Goal: Information Seeking & Learning: Learn about a topic

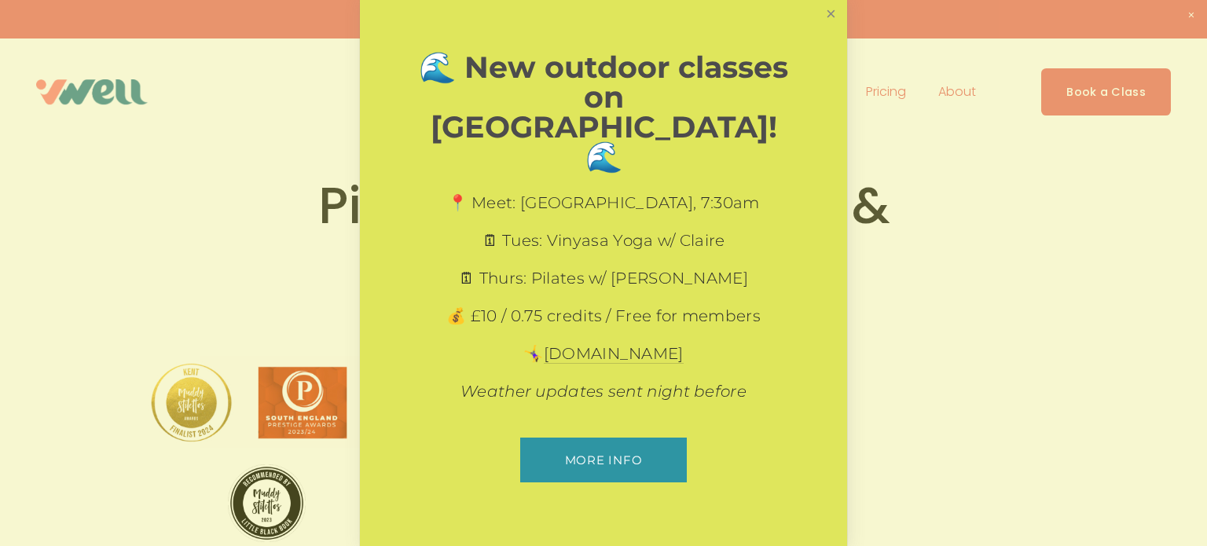
click at [828, 27] on link "Close" at bounding box center [830, 13] width 27 height 27
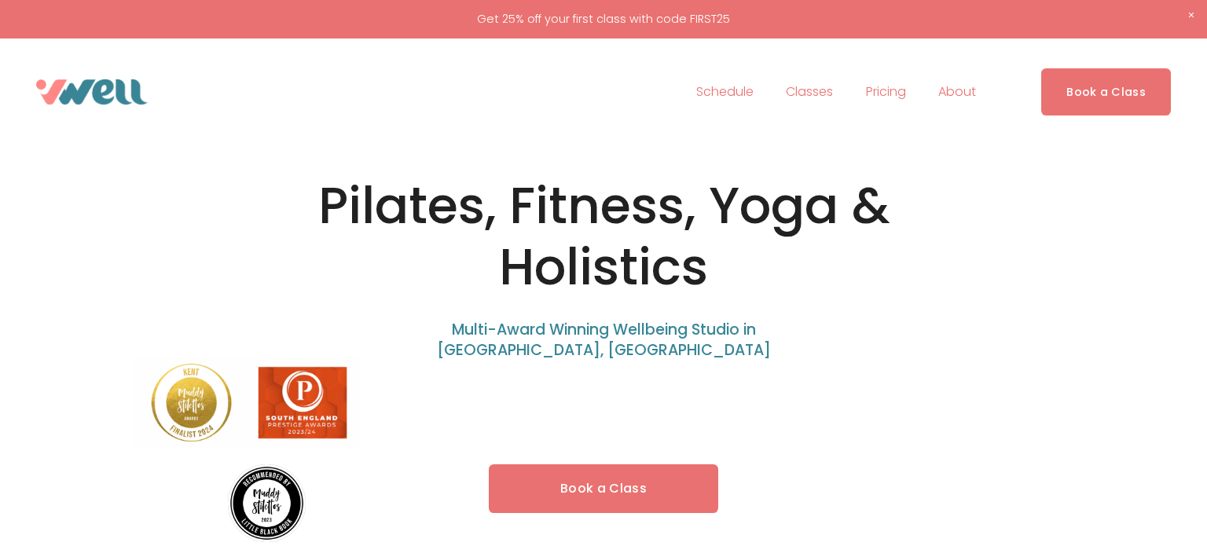
click at [720, 93] on link "Schedule" at bounding box center [724, 91] width 57 height 25
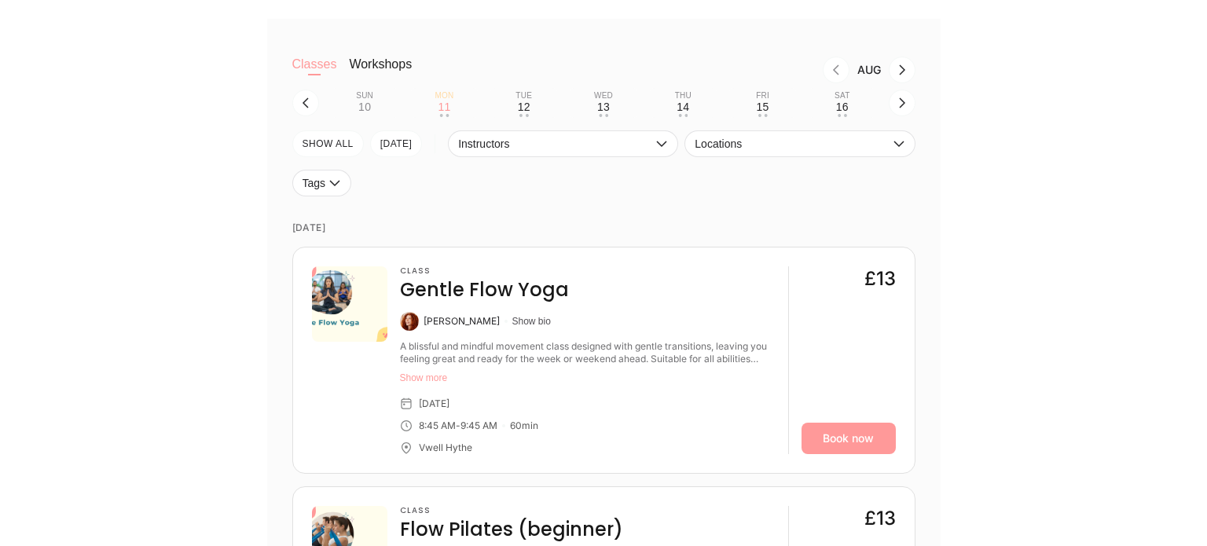
scroll to position [482, 0]
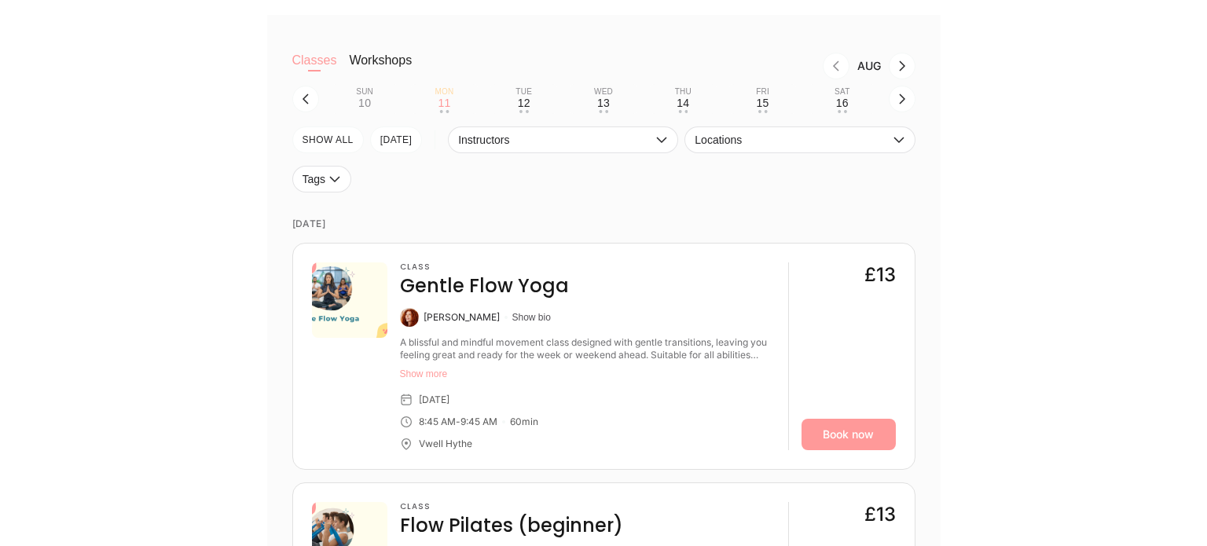
click at [326, 284] on img at bounding box center [349, 299] width 75 height 75
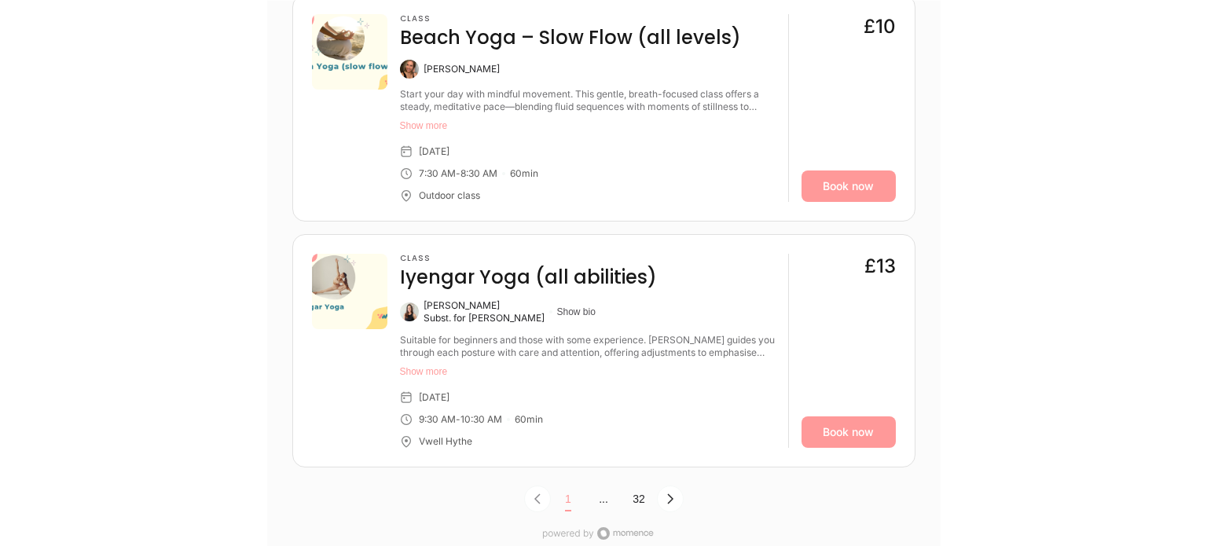
scroll to position [5070, 0]
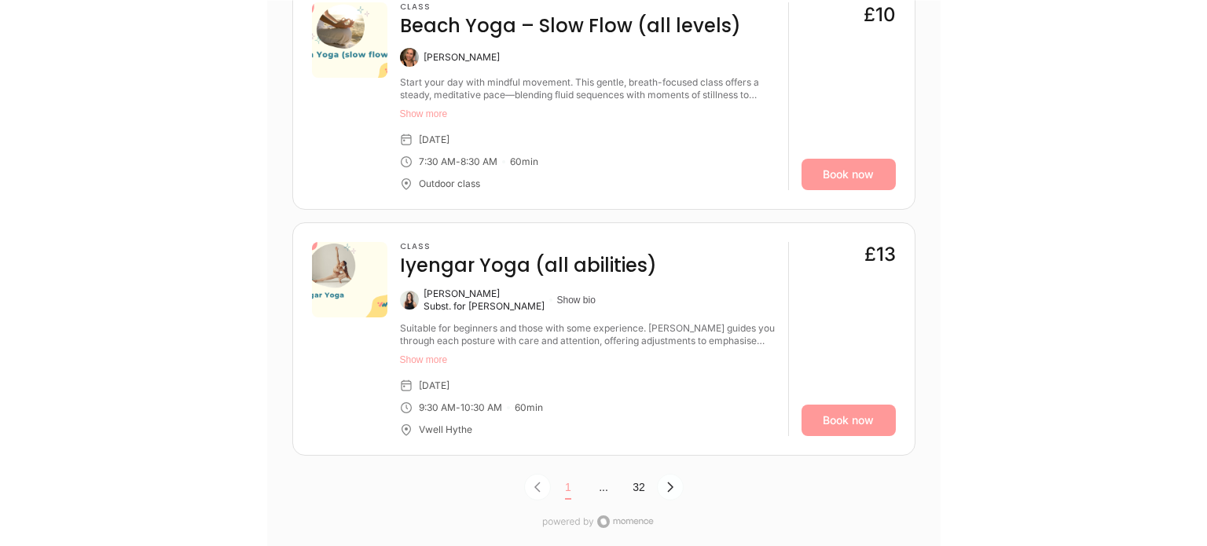
click at [668, 482] on icon "Next Page, Page 0" at bounding box center [670, 487] width 6 height 10
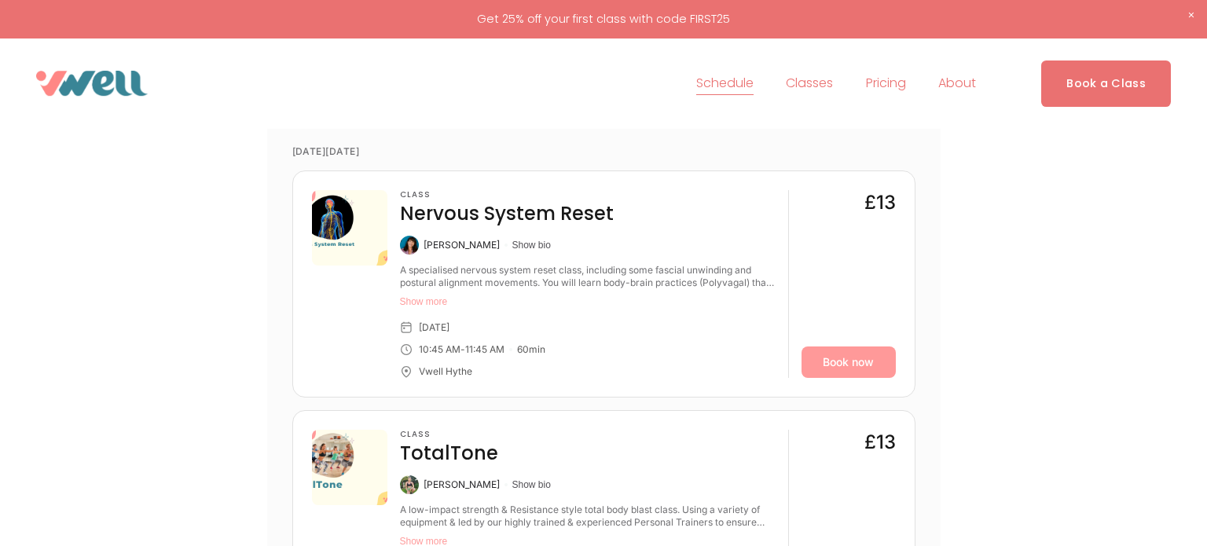
scroll to position [553, 0]
click at [956, 82] on span "About" at bounding box center [957, 83] width 38 height 23
click at [0, 0] on span "Our Team" at bounding box center [0, 0] width 0 height 0
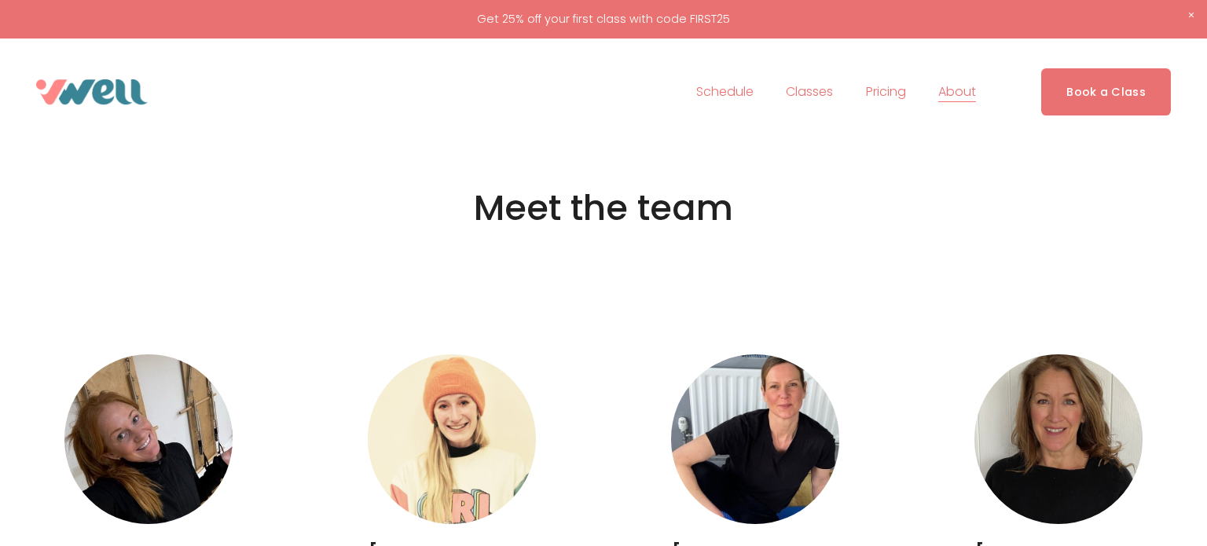
click at [884, 88] on link "Pricing" at bounding box center [886, 91] width 40 height 25
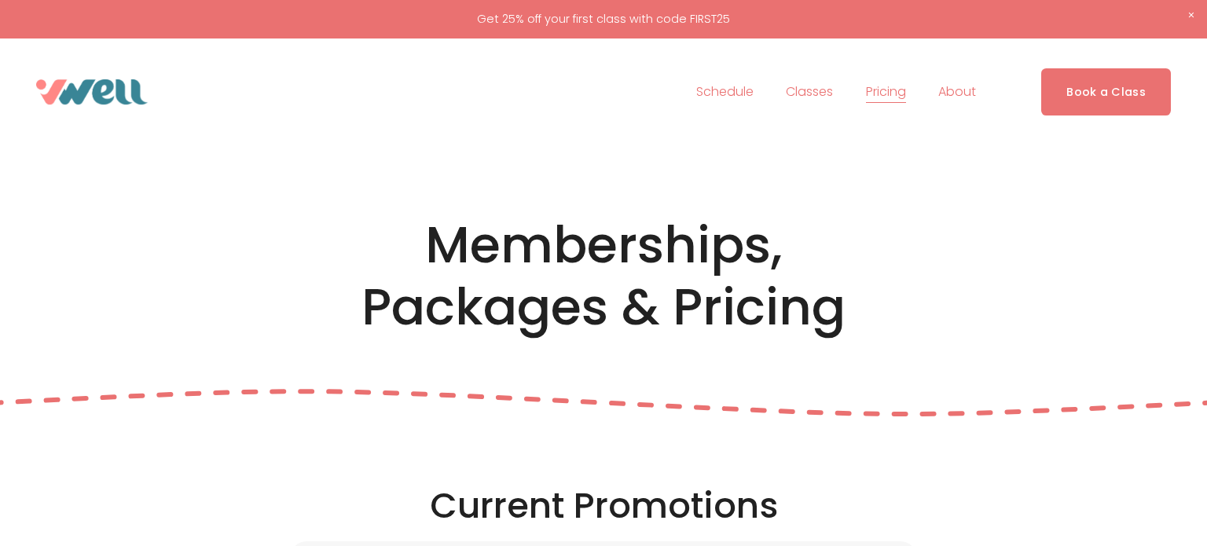
click at [720, 90] on link "Schedule" at bounding box center [724, 91] width 57 height 25
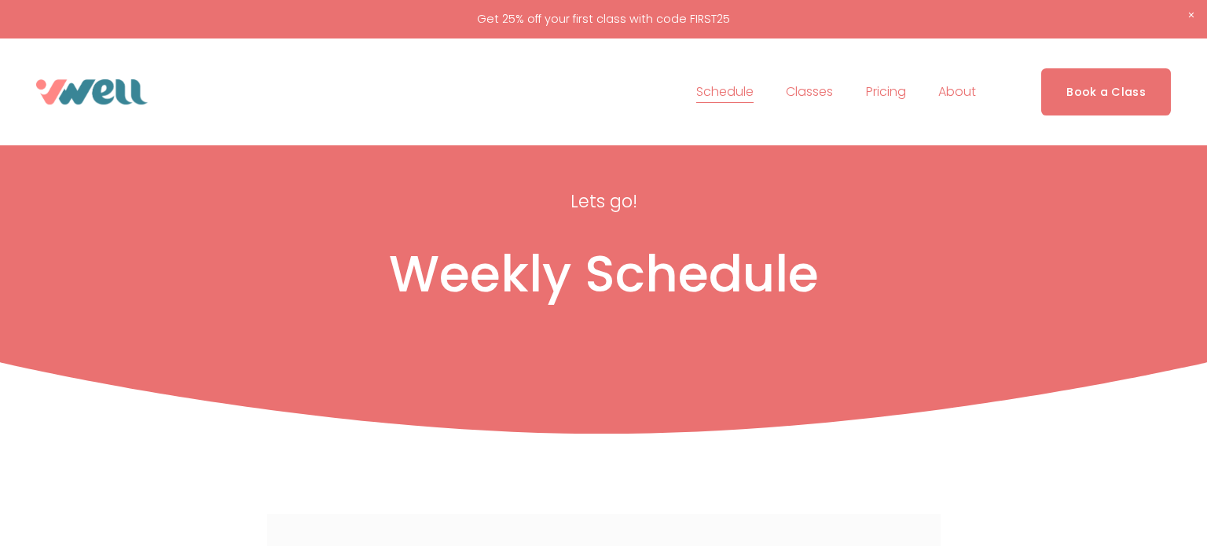
click at [881, 90] on link "Pricing" at bounding box center [886, 91] width 40 height 25
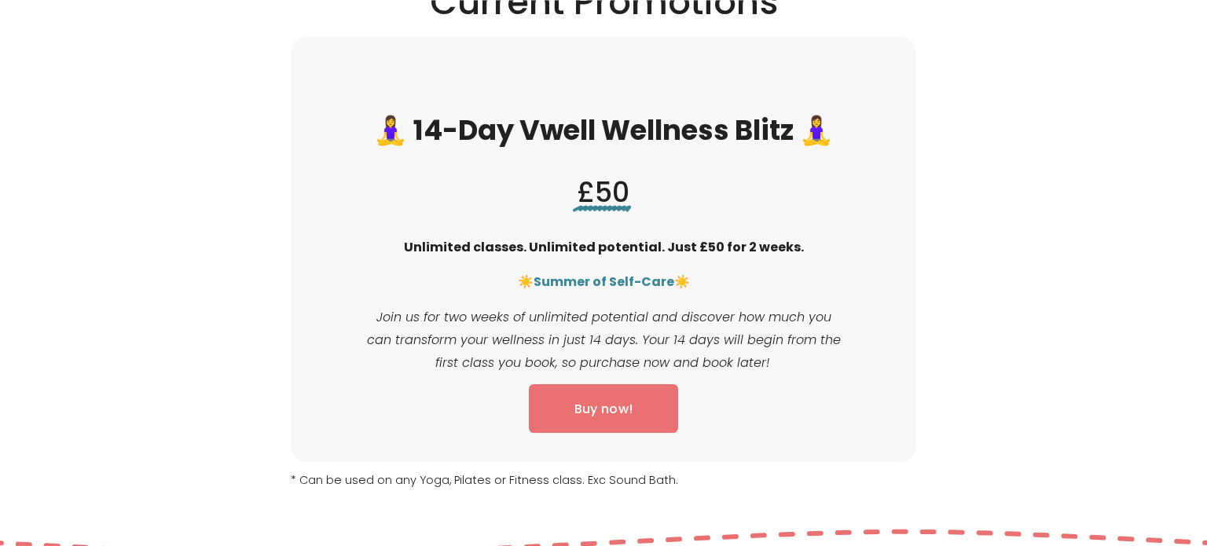
scroll to position [490, 0]
